Goal: Find specific page/section: Find specific page/section

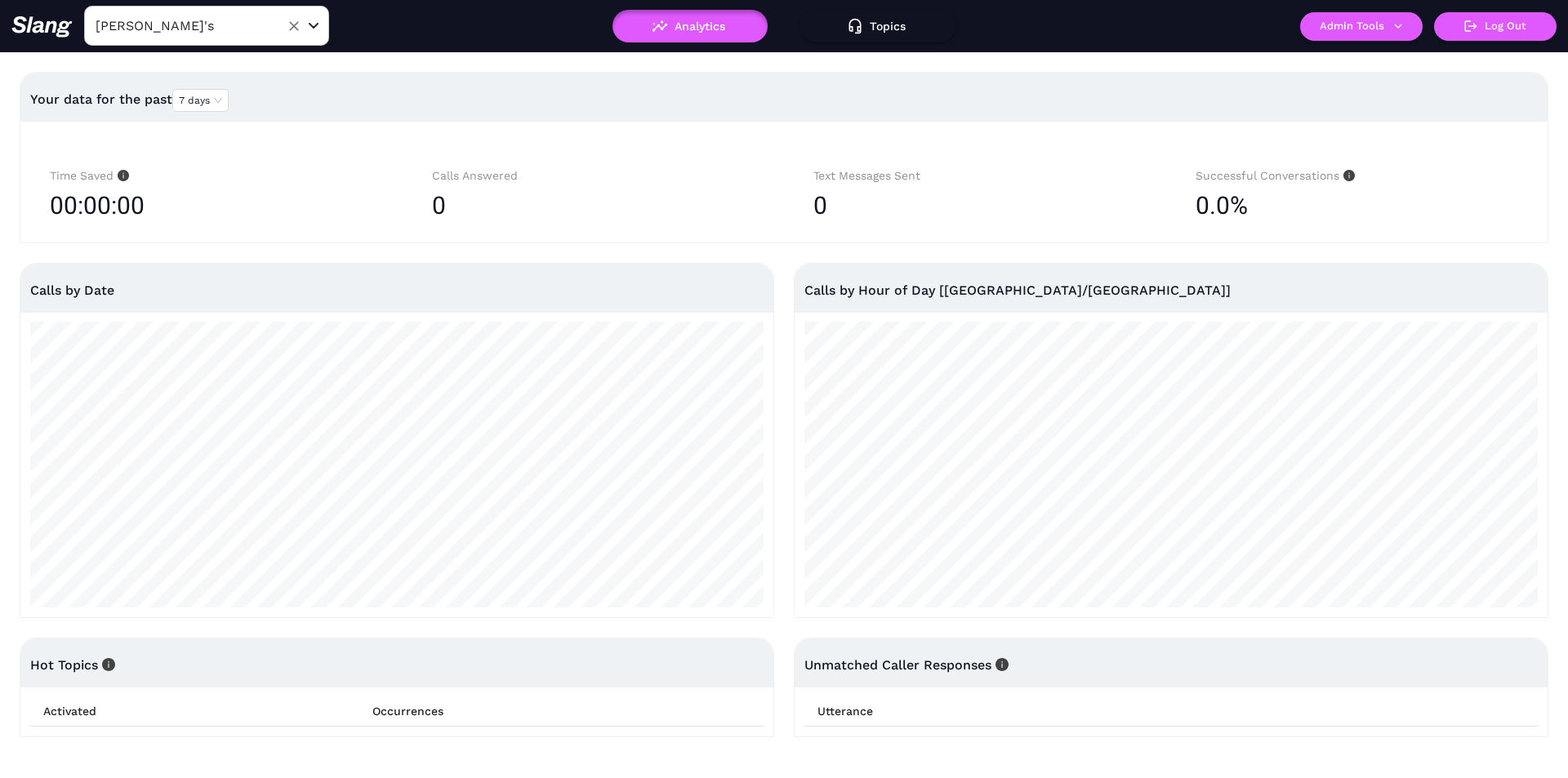
click at [196, 20] on input "[PERSON_NAME]'s" at bounding box center [181, 25] width 180 height 25
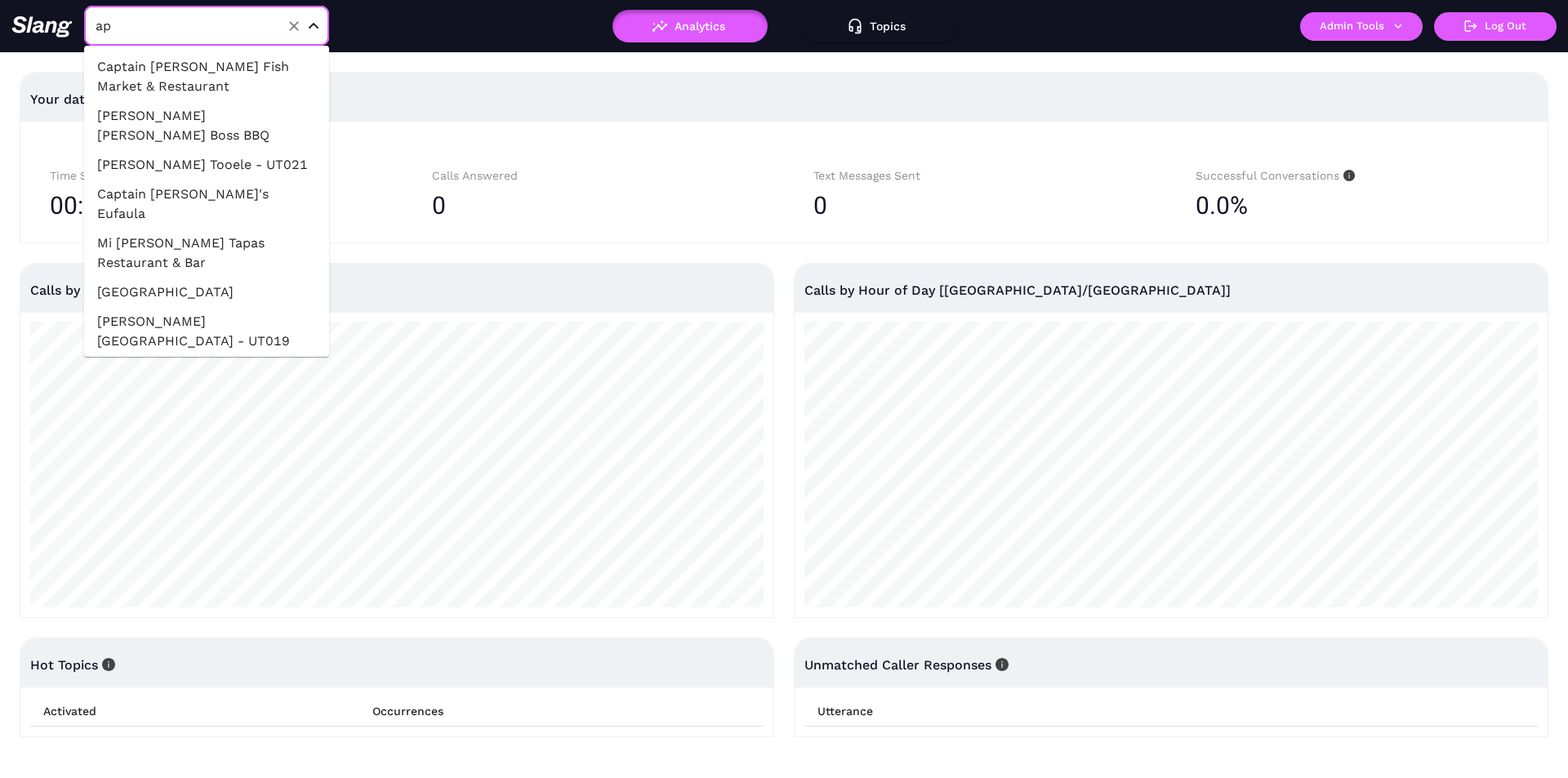
type input "a"
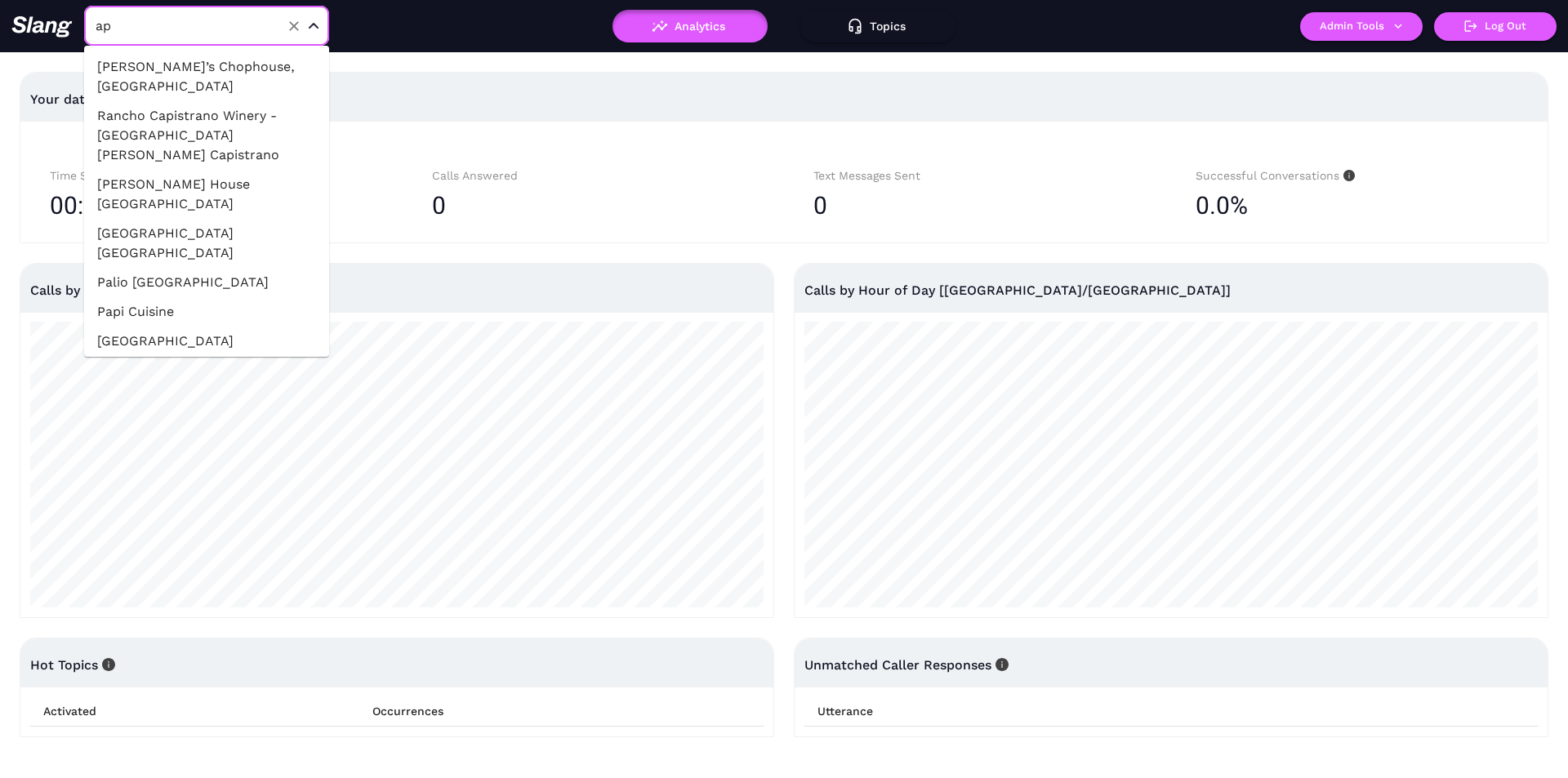
type input "a"
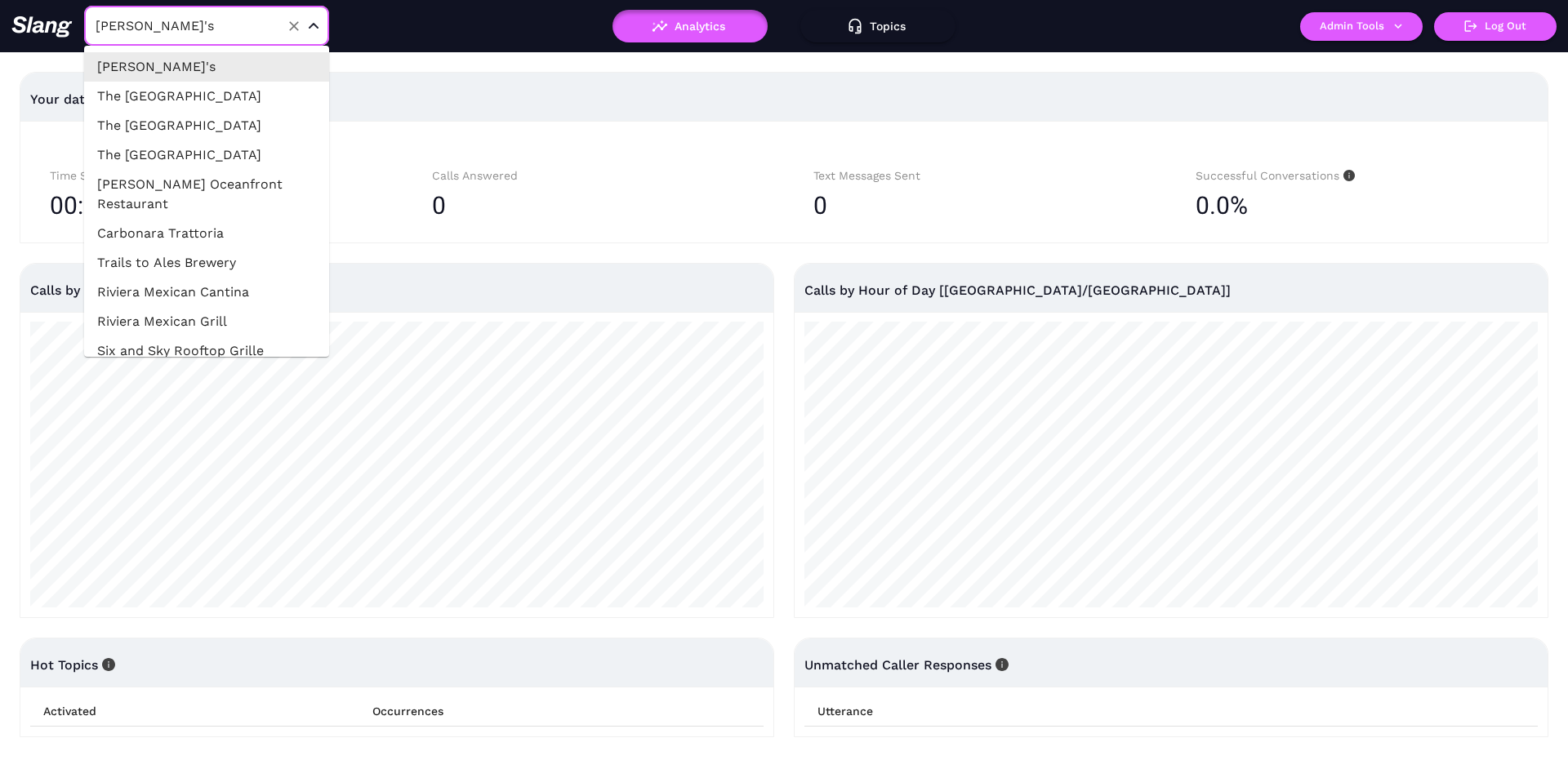
click at [171, 31] on input "[PERSON_NAME]'s" at bounding box center [181, 25] width 180 height 25
click at [171, 30] on input "Amelia Gene's" at bounding box center [181, 25] width 180 height 25
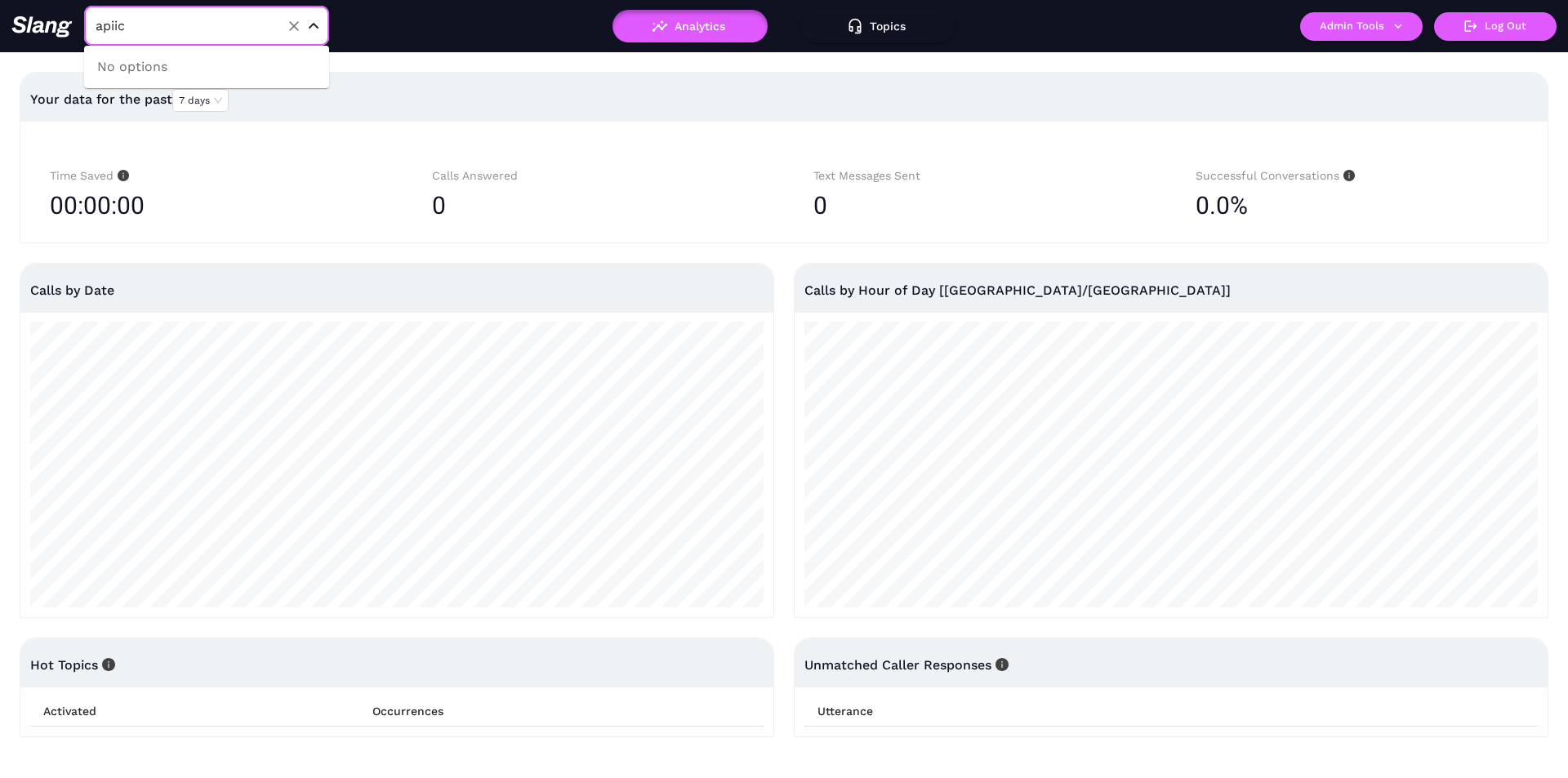
type input "Amelia Gene's"
click at [417, 44] on div "Amelia Gene's ​" at bounding box center [274, 26] width 525 height 41
